Goal: Task Accomplishment & Management: Use online tool/utility

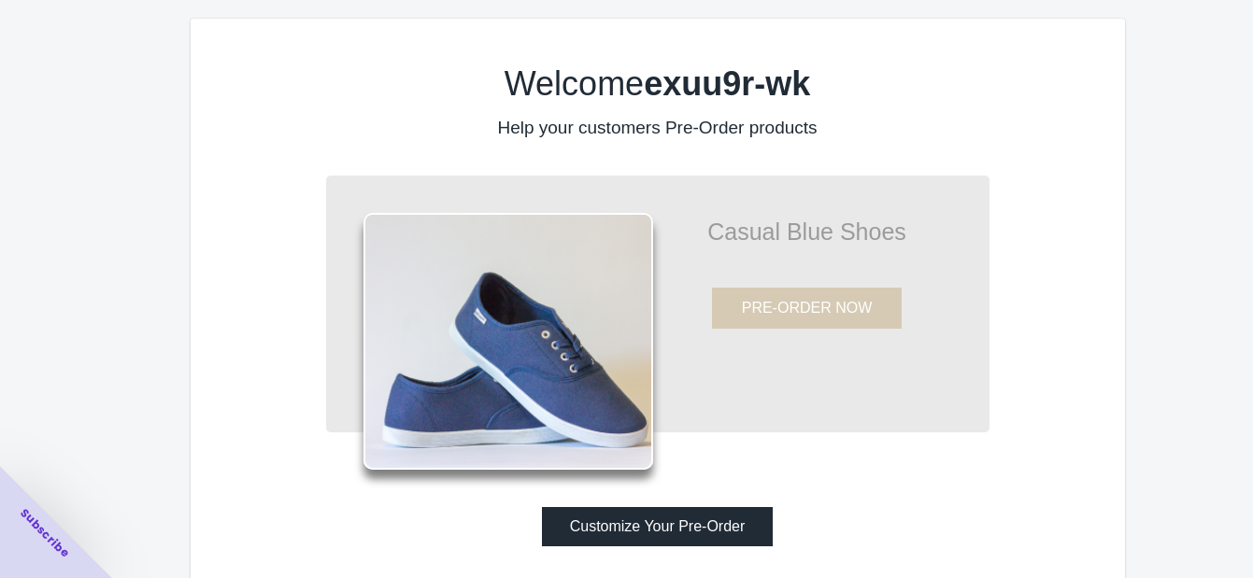
scroll to position [30, 0]
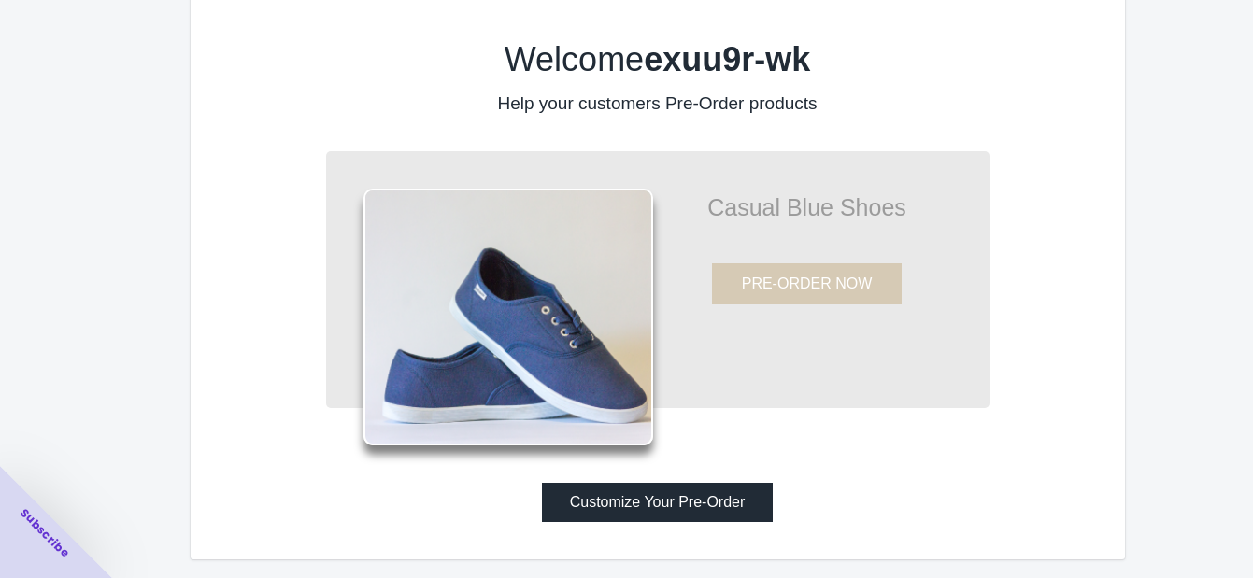
click at [682, 507] on button "Customize Your Pre-Order" at bounding box center [658, 502] width 232 height 39
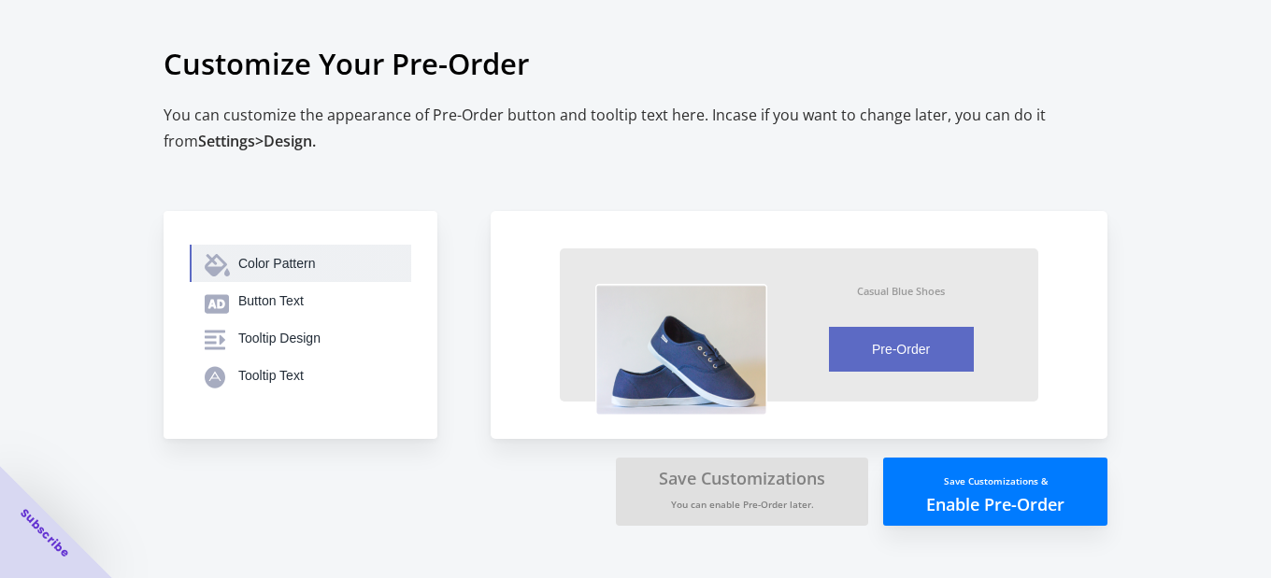
click at [285, 271] on div "Color Pattern" at bounding box center [317, 263] width 158 height 19
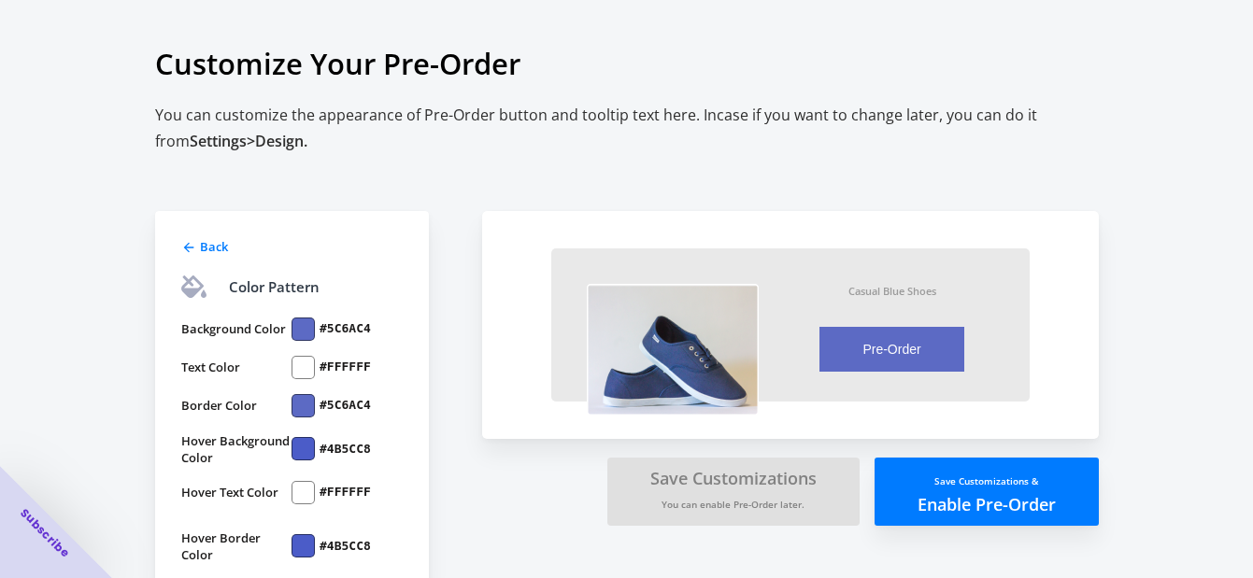
scroll to position [28, 0]
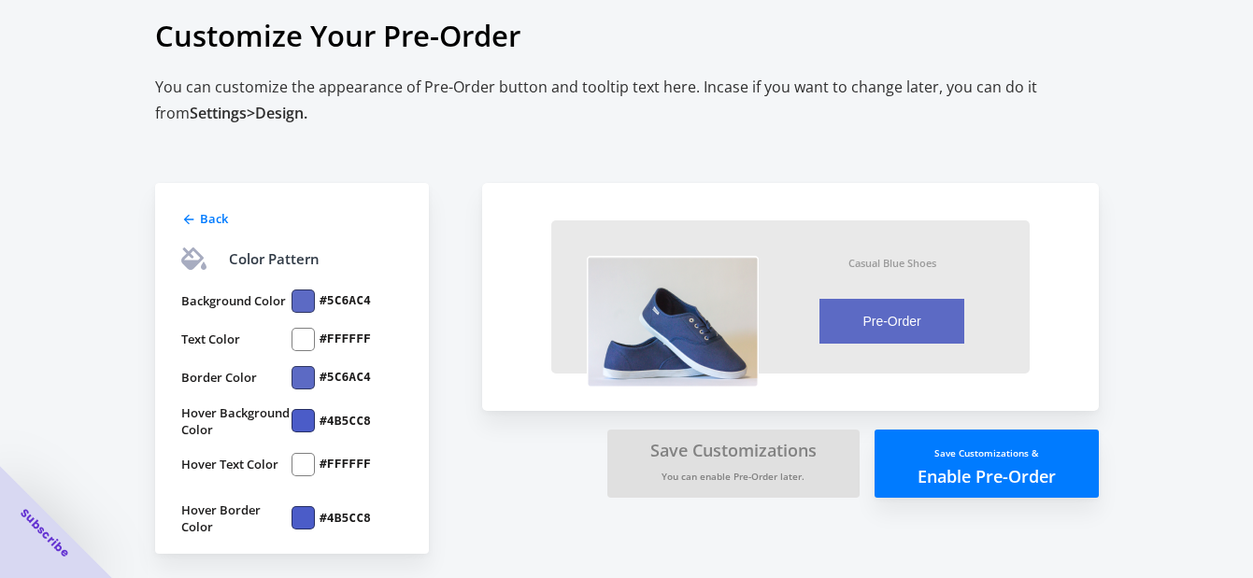
click at [206, 218] on span "Back" at bounding box center [214, 218] width 28 height 17
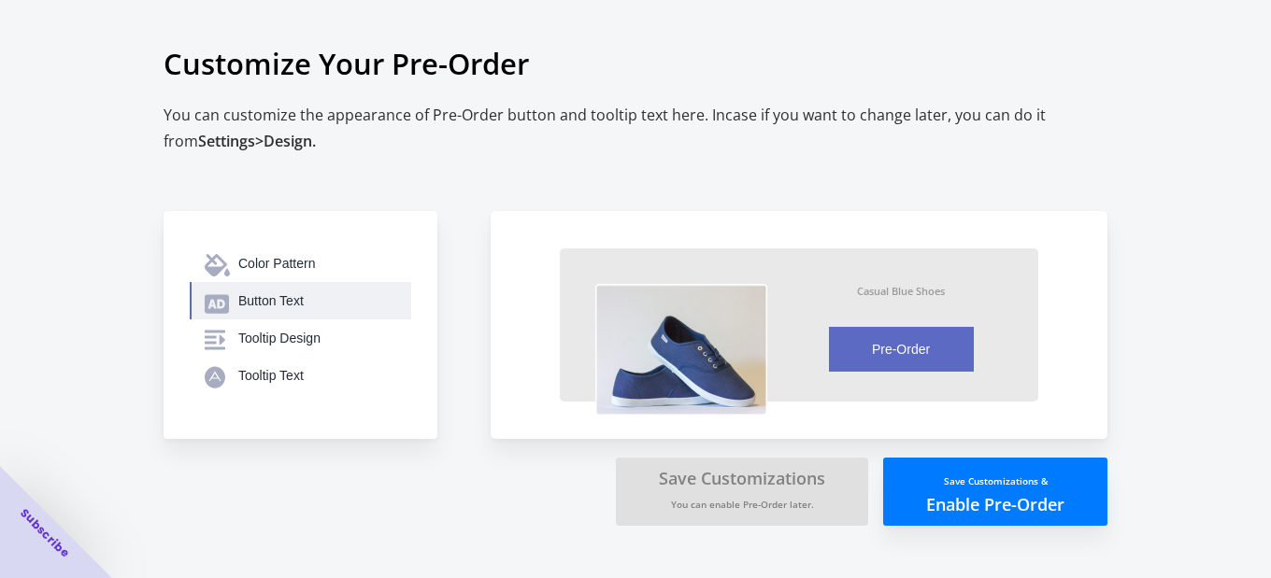
click at [299, 282] on button "Button Text" at bounding box center [300, 300] width 221 height 37
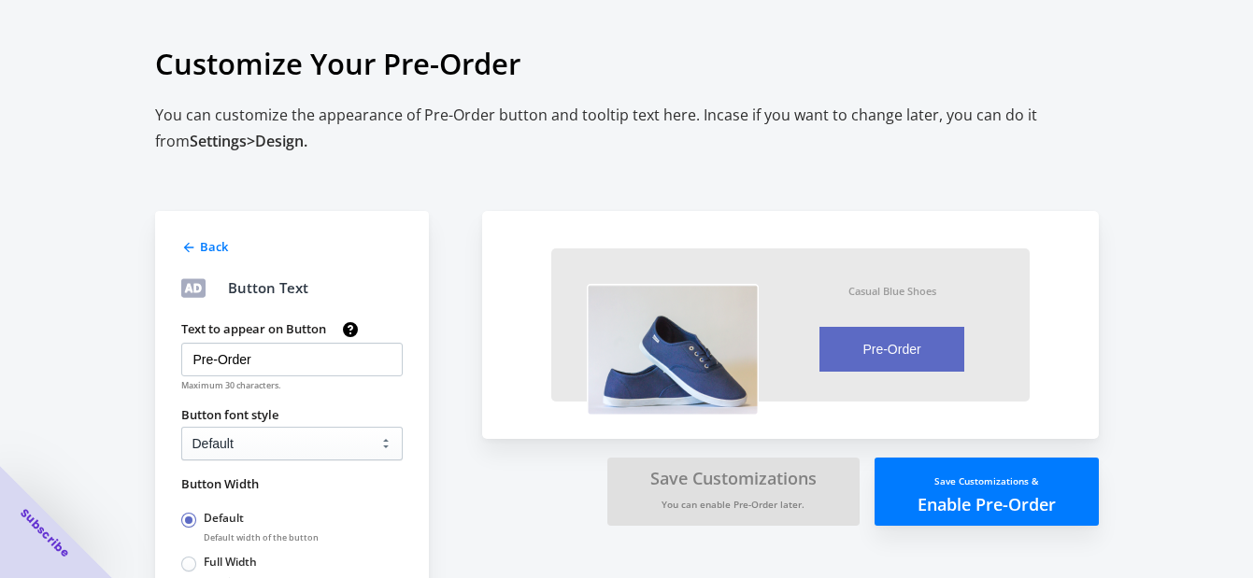
click at [203, 246] on span "Back" at bounding box center [214, 246] width 28 height 17
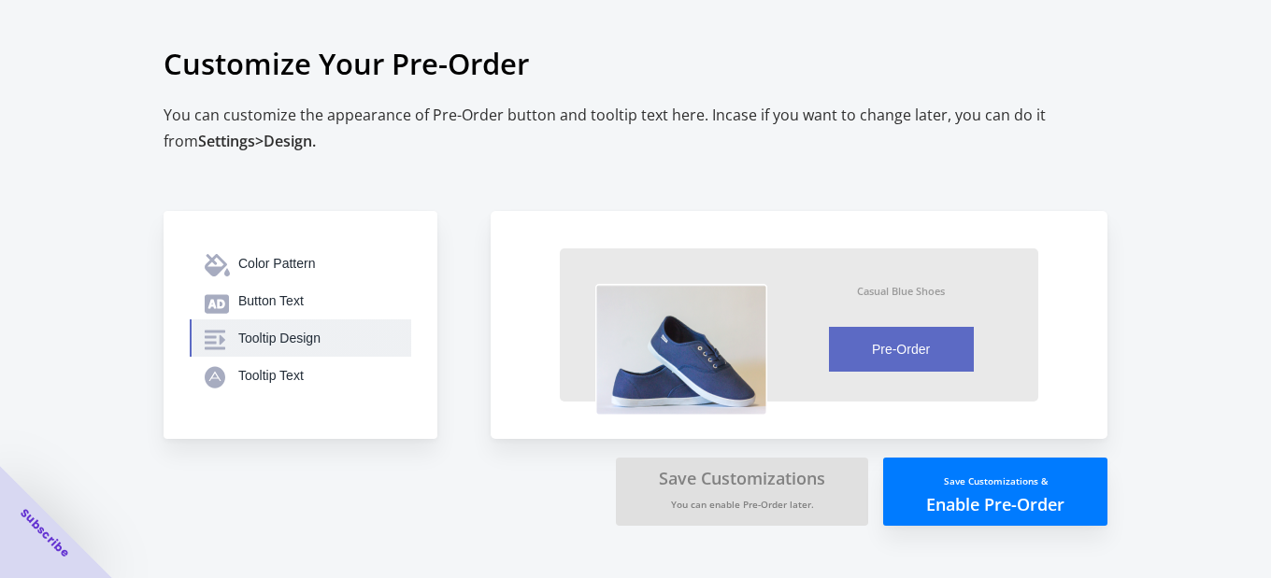
click at [318, 335] on div "Tooltip Design" at bounding box center [317, 338] width 158 height 19
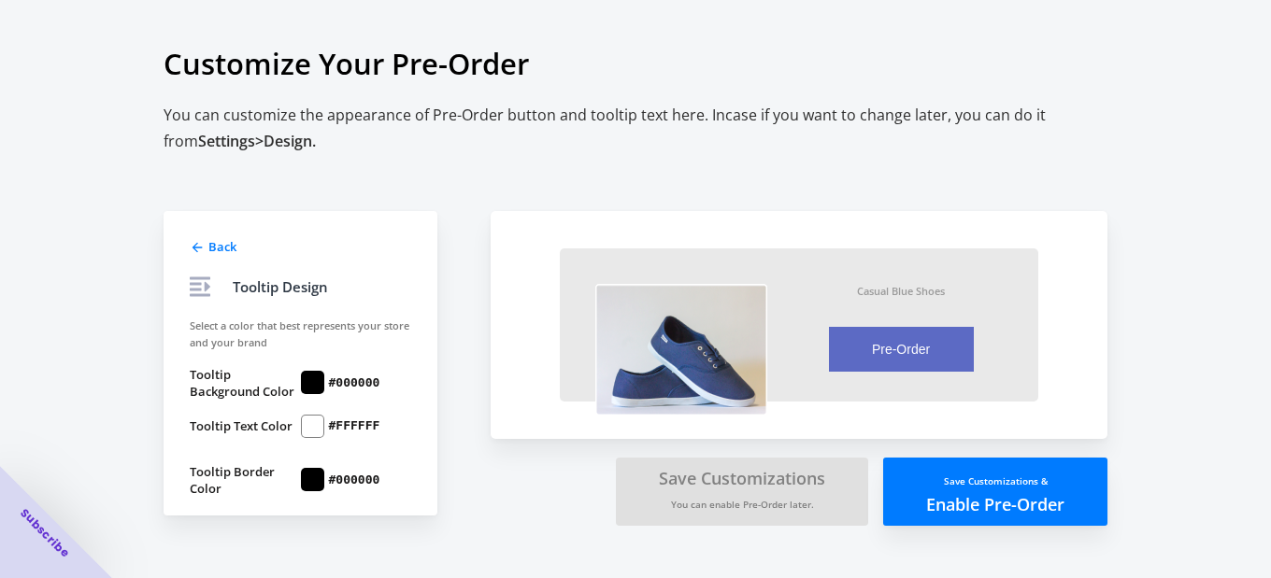
click at [206, 249] on div "Back" at bounding box center [298, 245] width 225 height 22
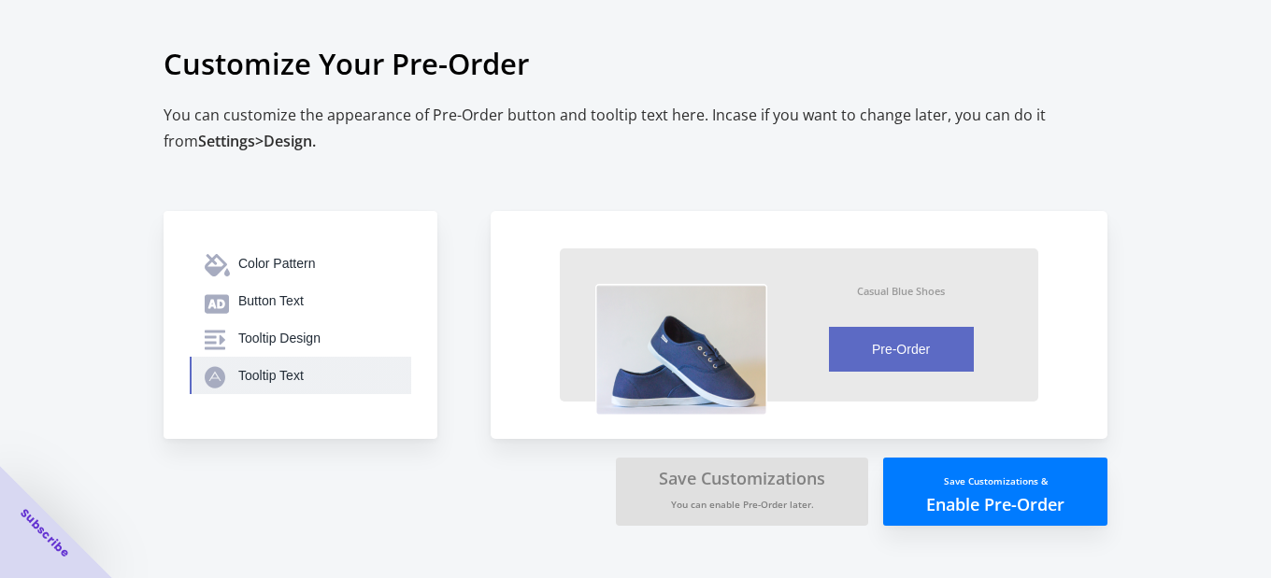
click at [292, 367] on div "Tooltip Text" at bounding box center [317, 375] width 158 height 19
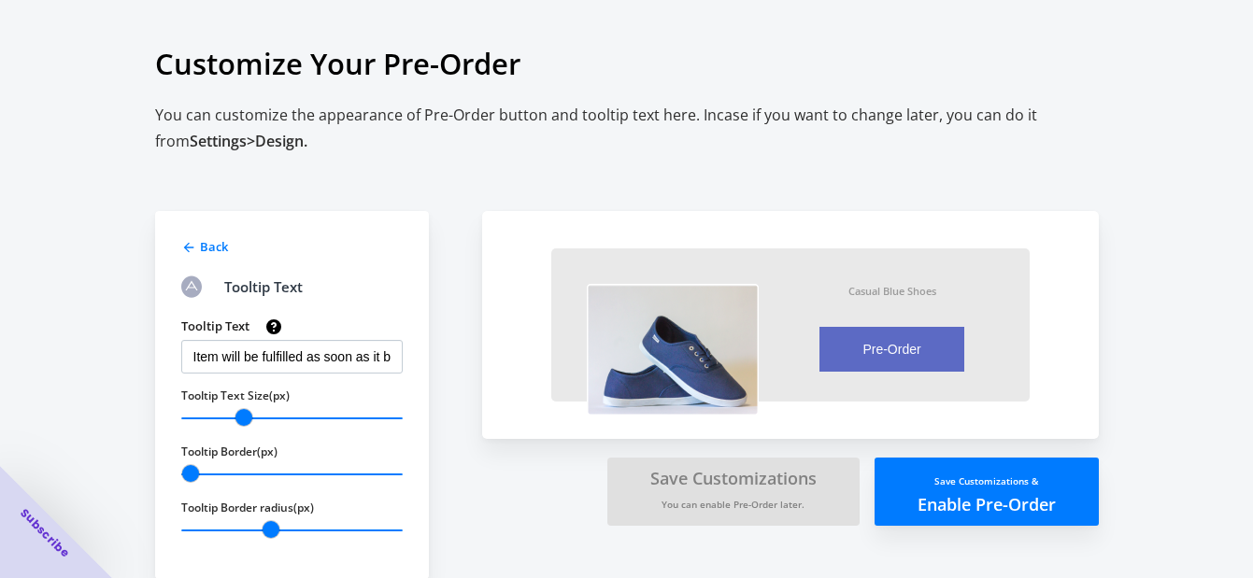
click at [207, 250] on span "Back" at bounding box center [214, 246] width 28 height 17
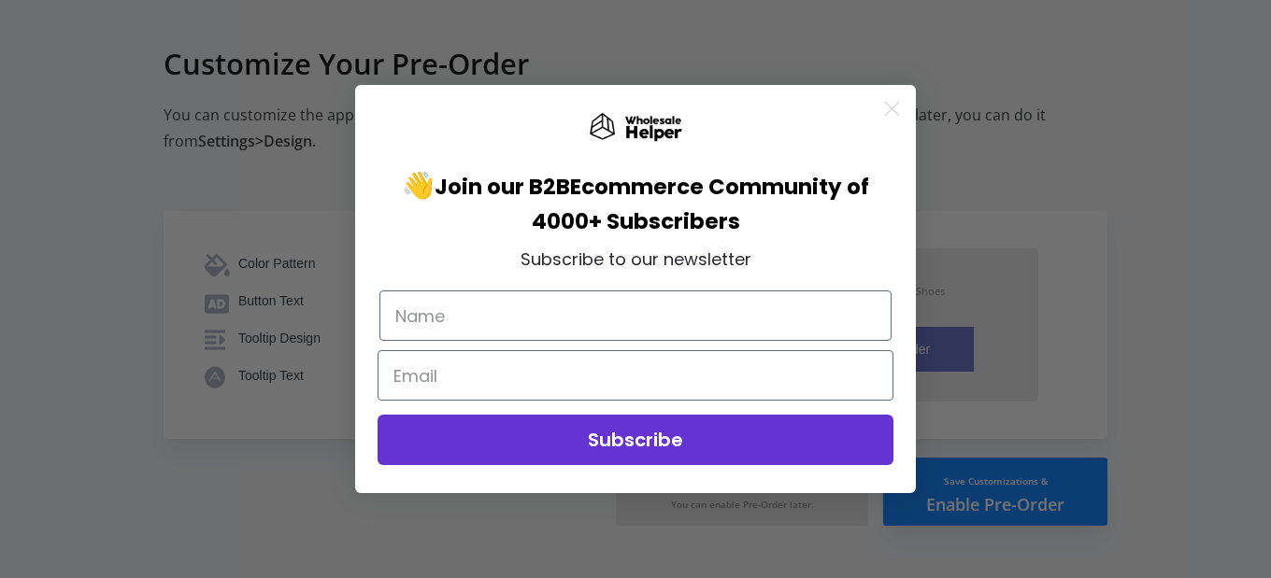
click at [894, 109] on icon "Close dialog" at bounding box center [892, 108] width 13 height 13
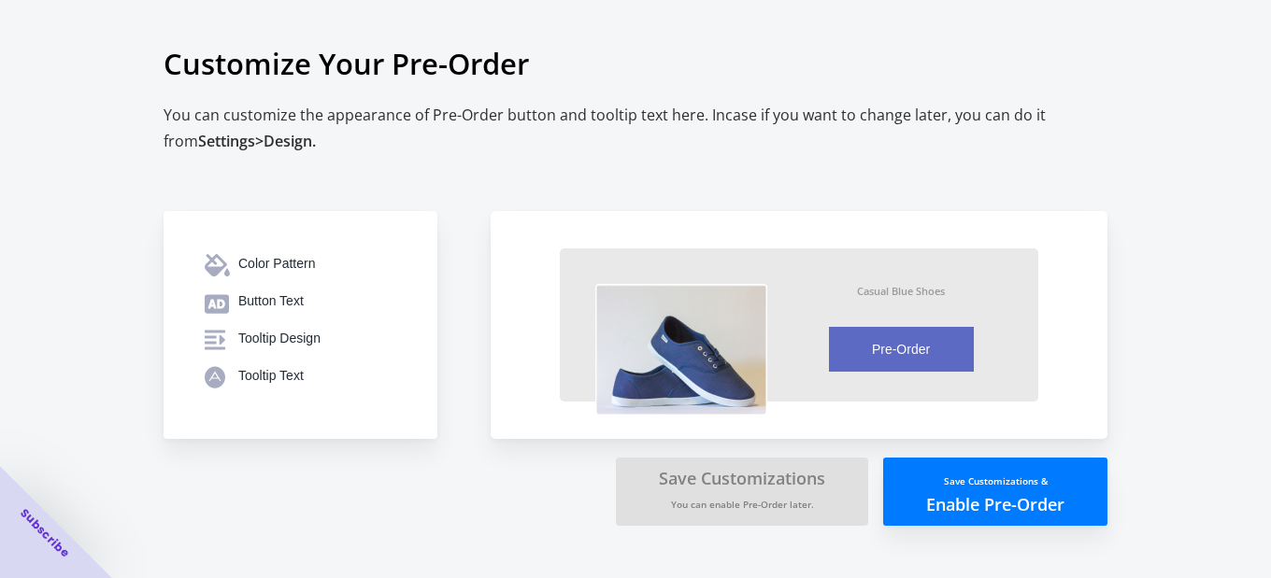
click at [1046, 494] on button "Save Customizations & Enable Pre-Order" at bounding box center [995, 492] width 224 height 68
